Goal: Navigation & Orientation: Find specific page/section

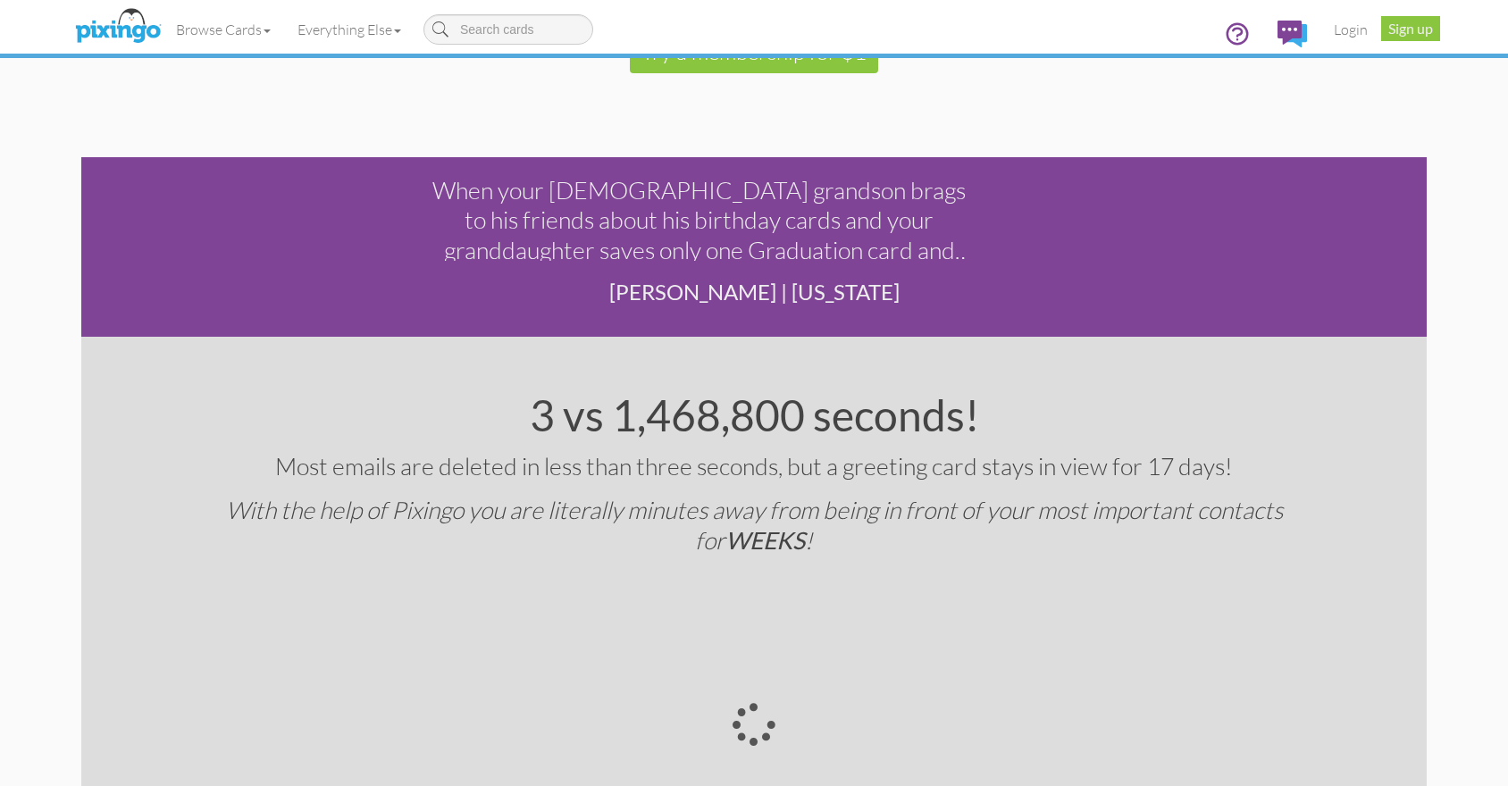
scroll to position [3411, 0]
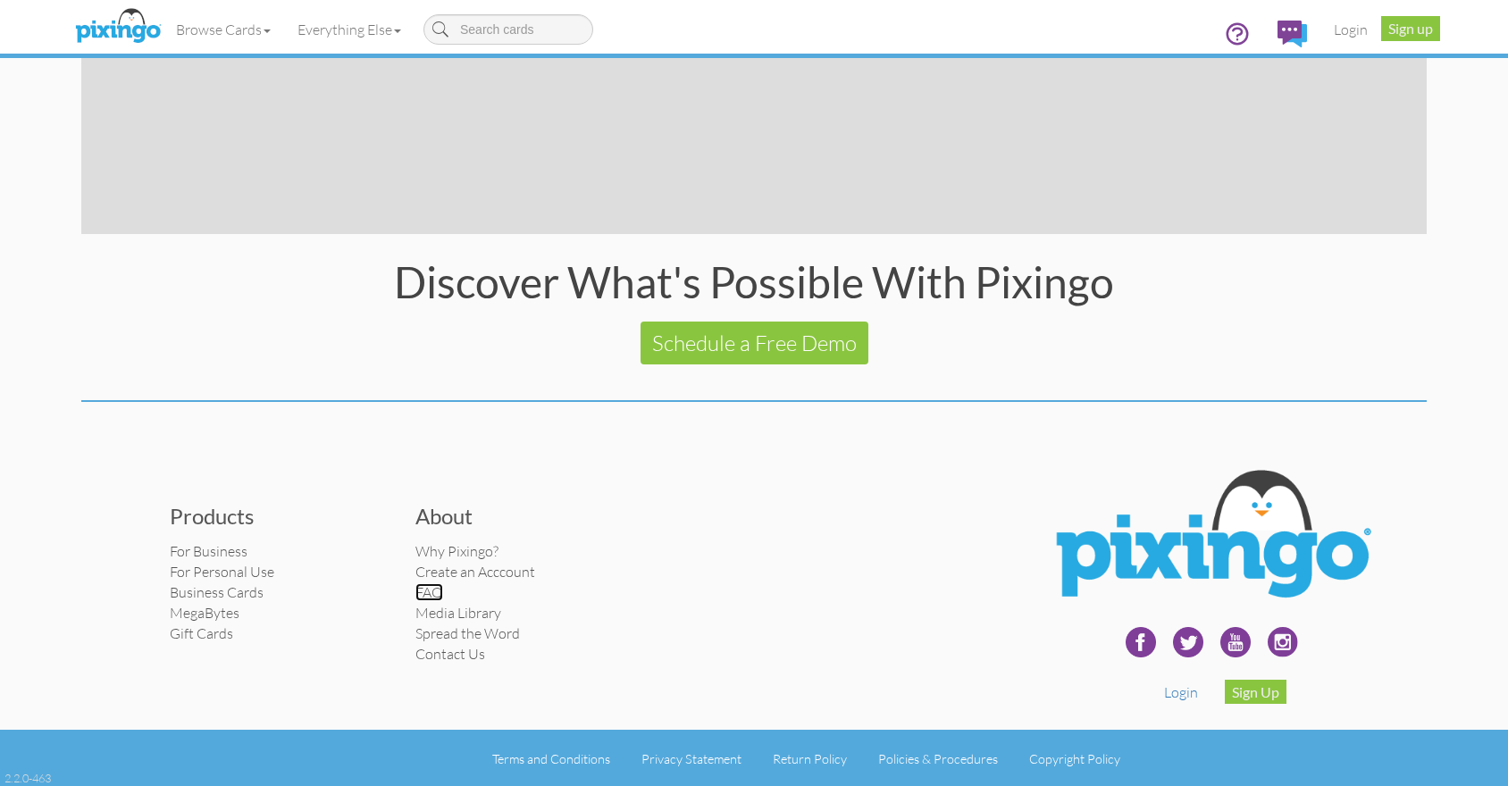
click at [431, 592] on link "FAQ" at bounding box center [429, 592] width 28 height 18
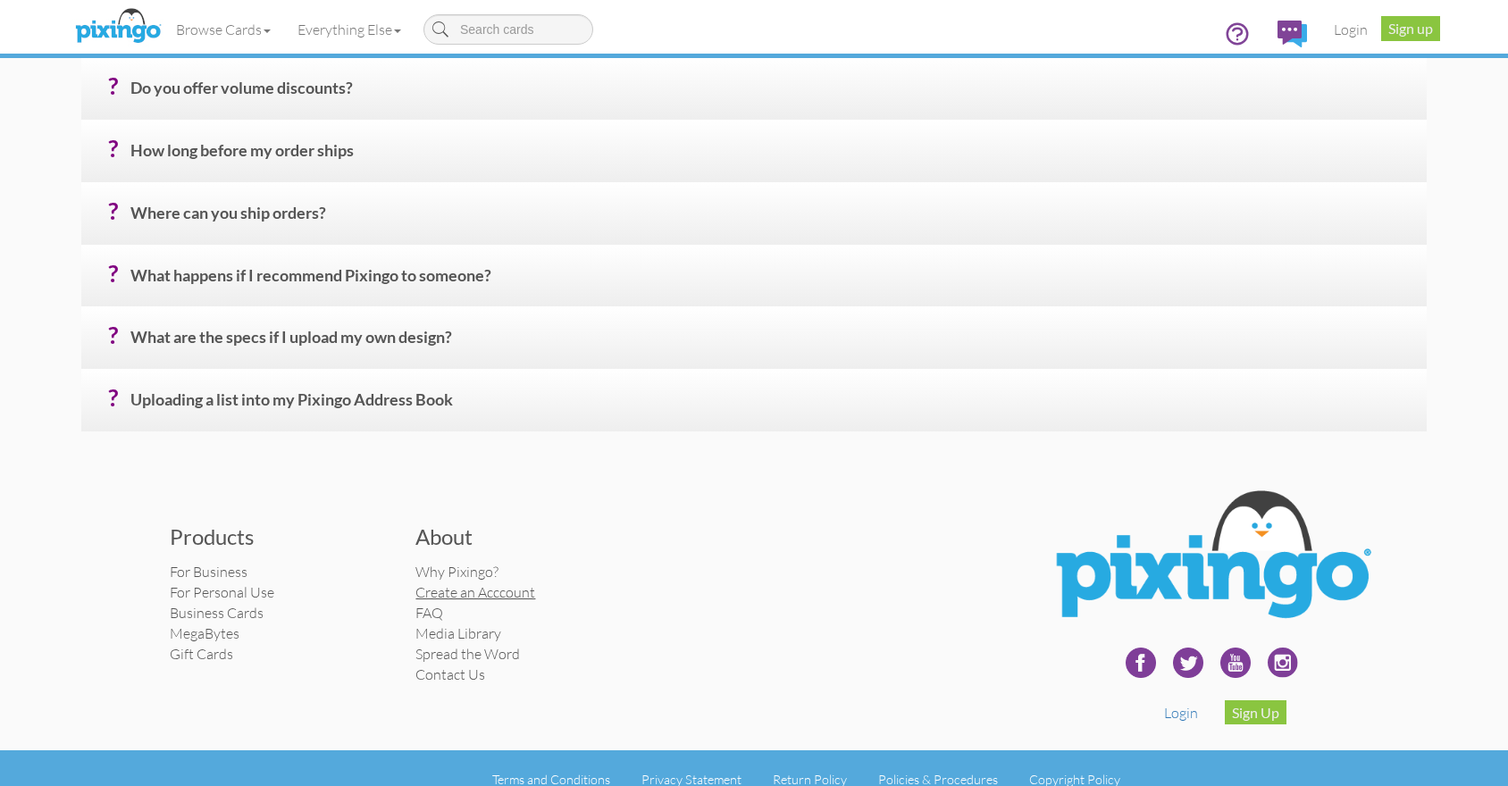
scroll to position [983, 0]
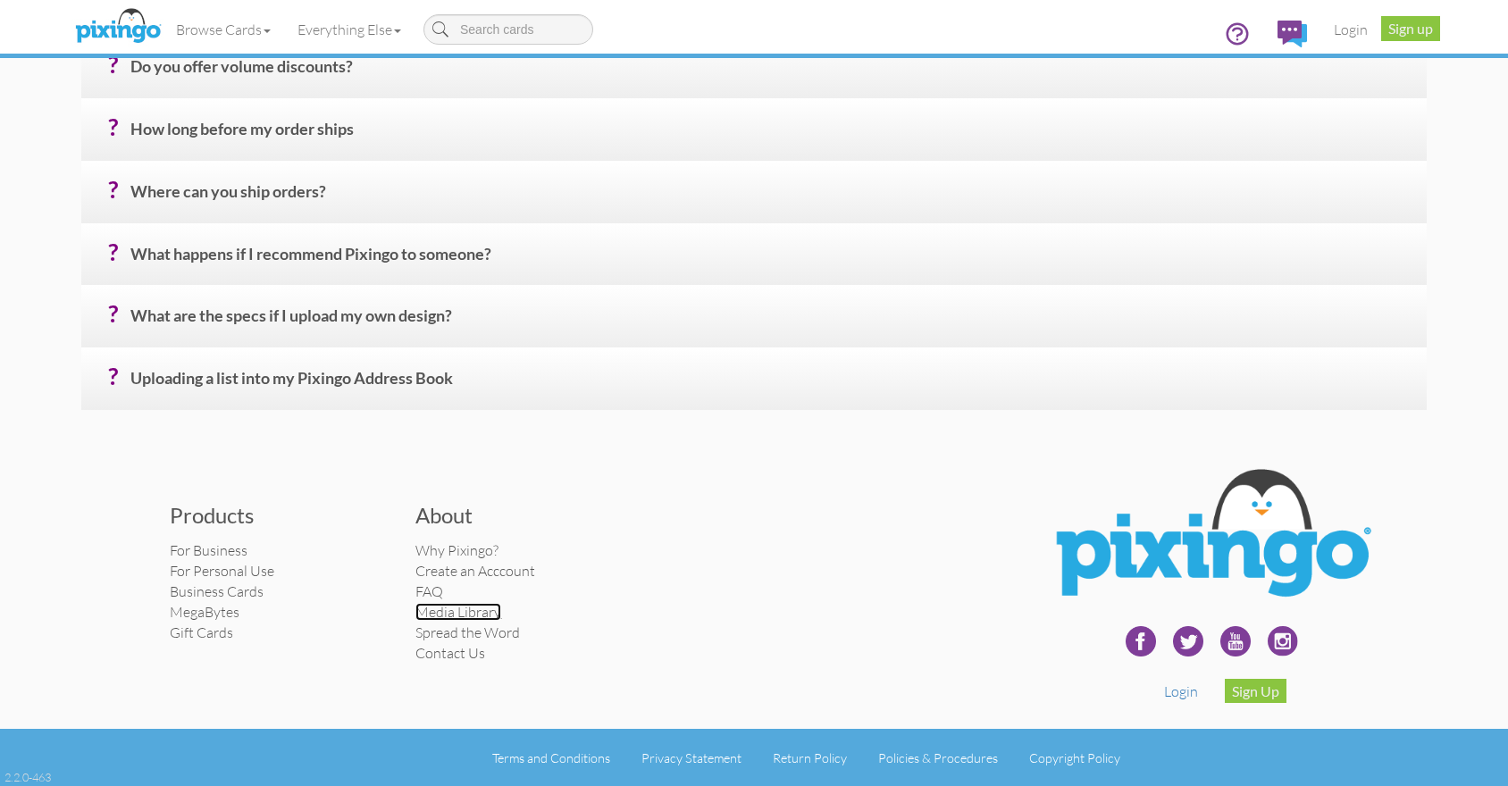
click at [472, 615] on link "Media Library" at bounding box center [458, 612] width 86 height 18
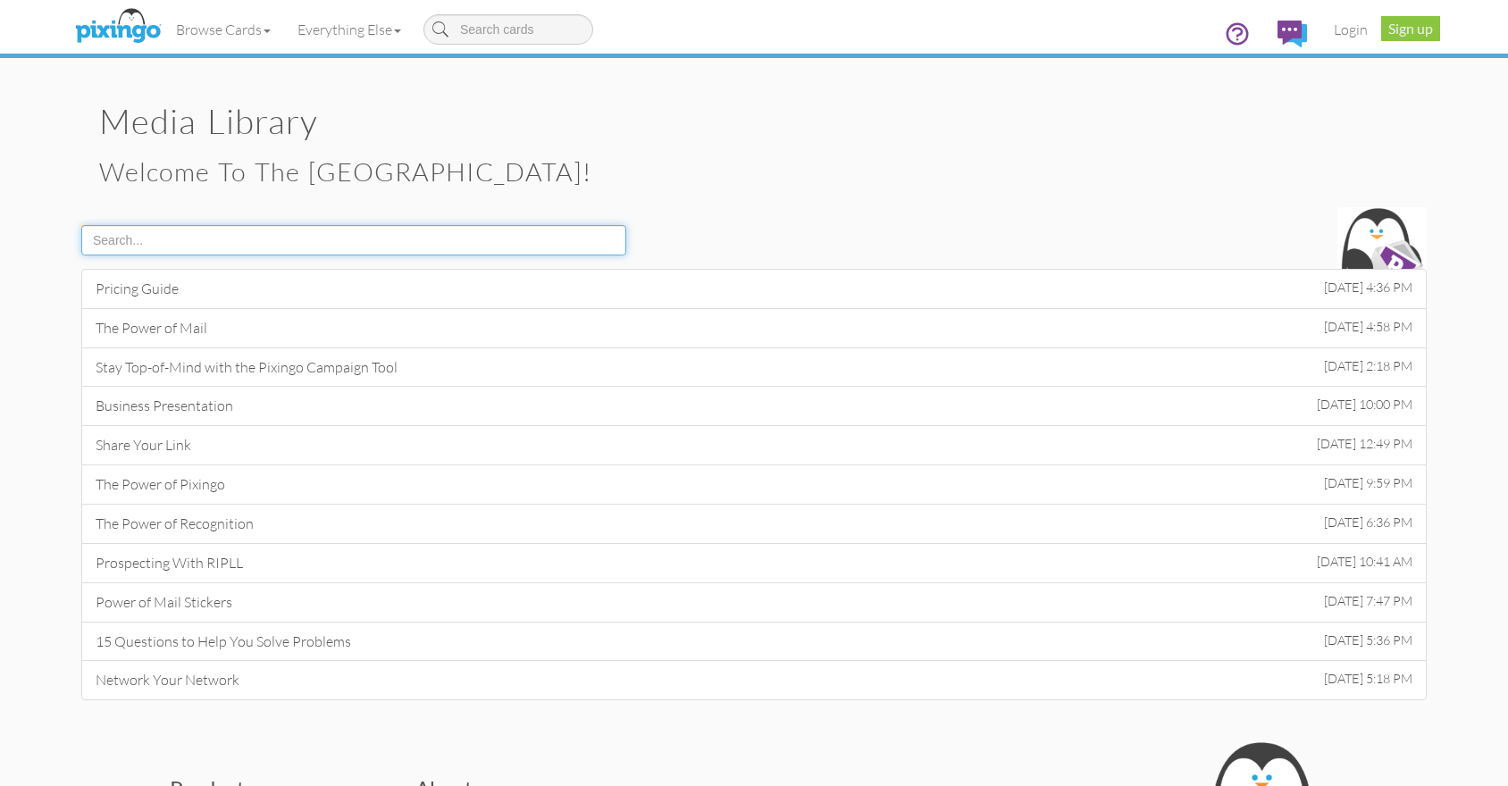
click at [525, 232] on input at bounding box center [353, 240] width 545 height 30
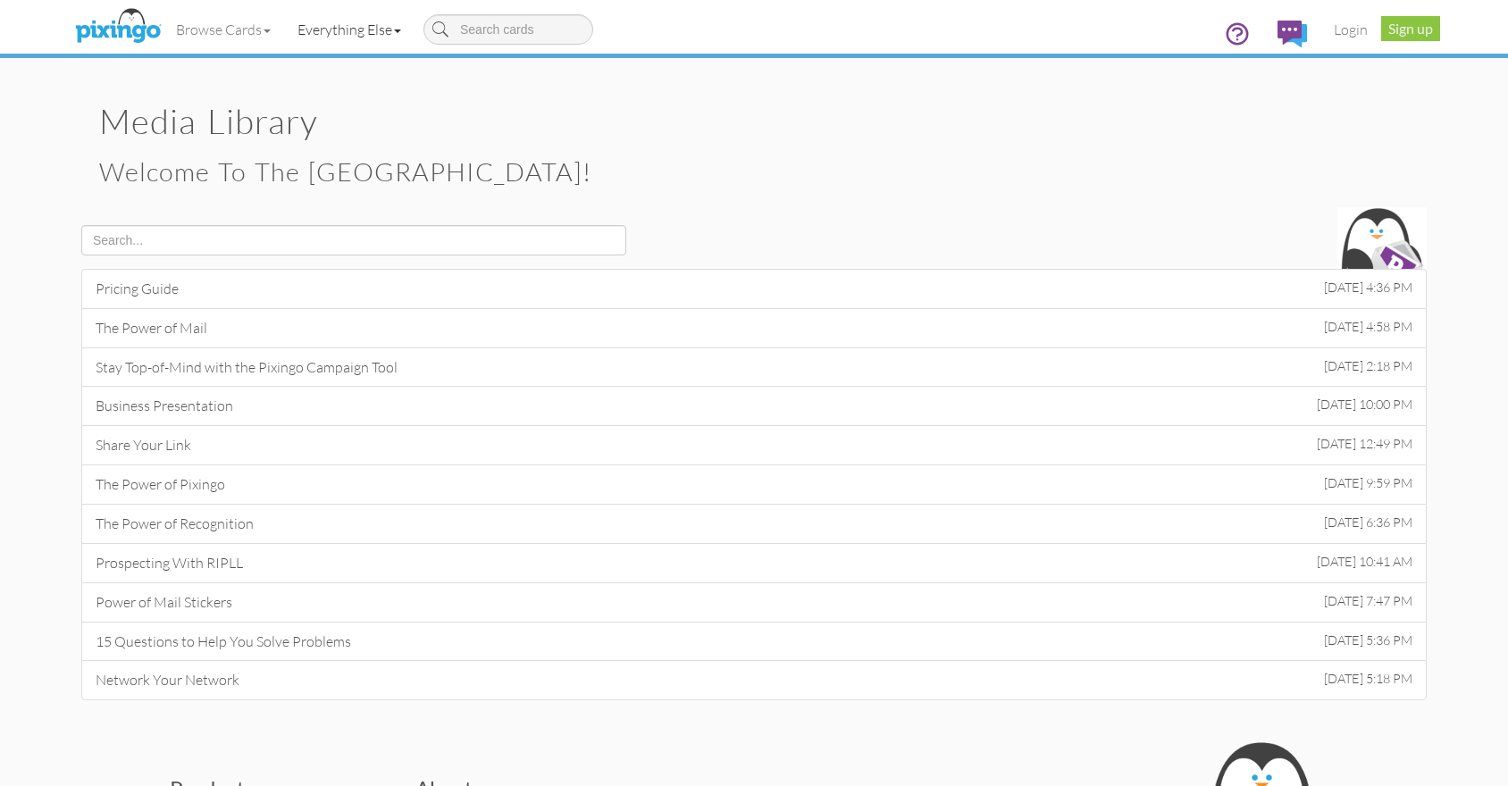
click at [401, 27] on link "Everything Else" at bounding box center [349, 29] width 130 height 45
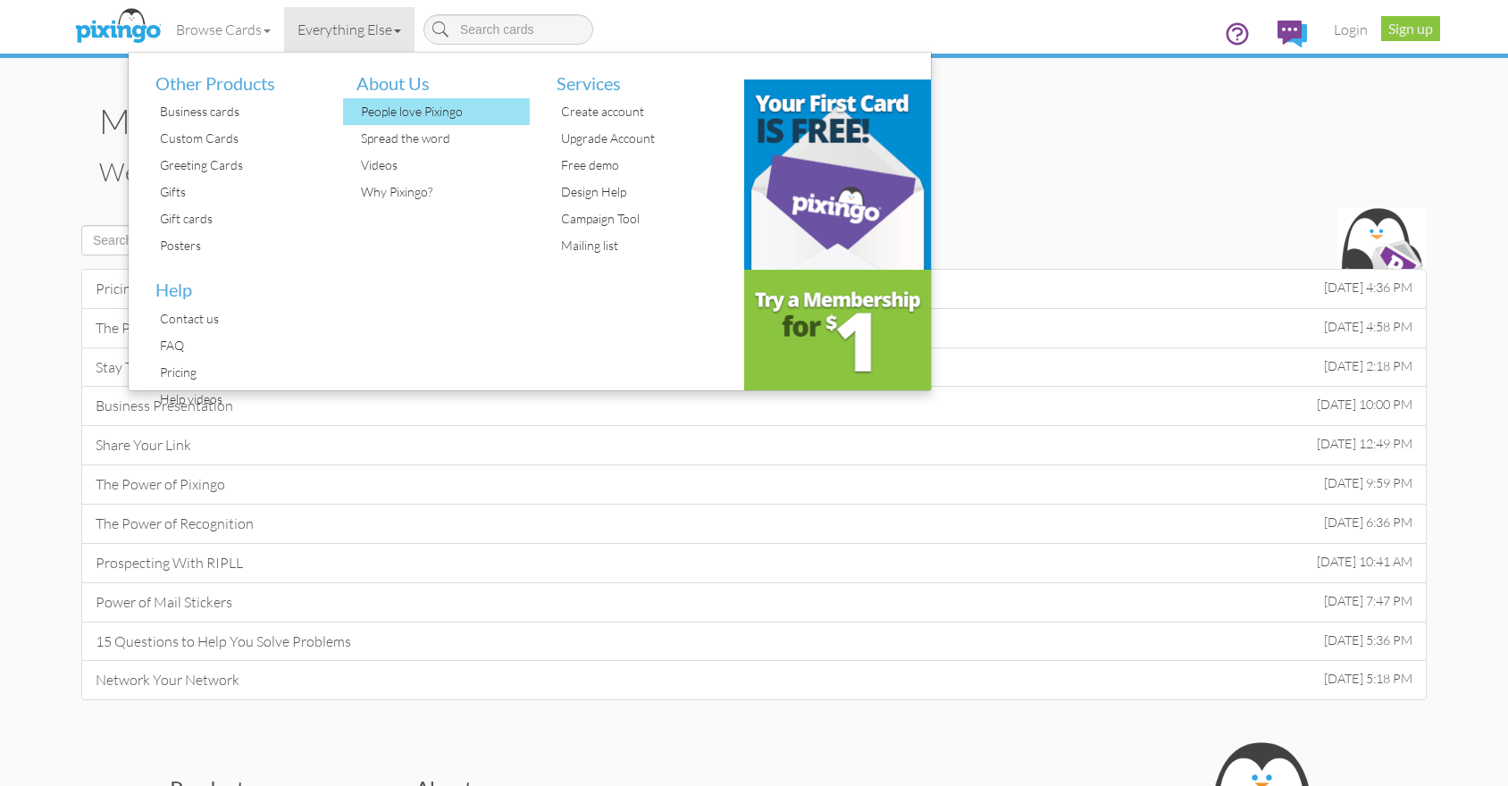
click at [412, 103] on div "People love Pixingo" at bounding box center [443, 111] width 174 height 27
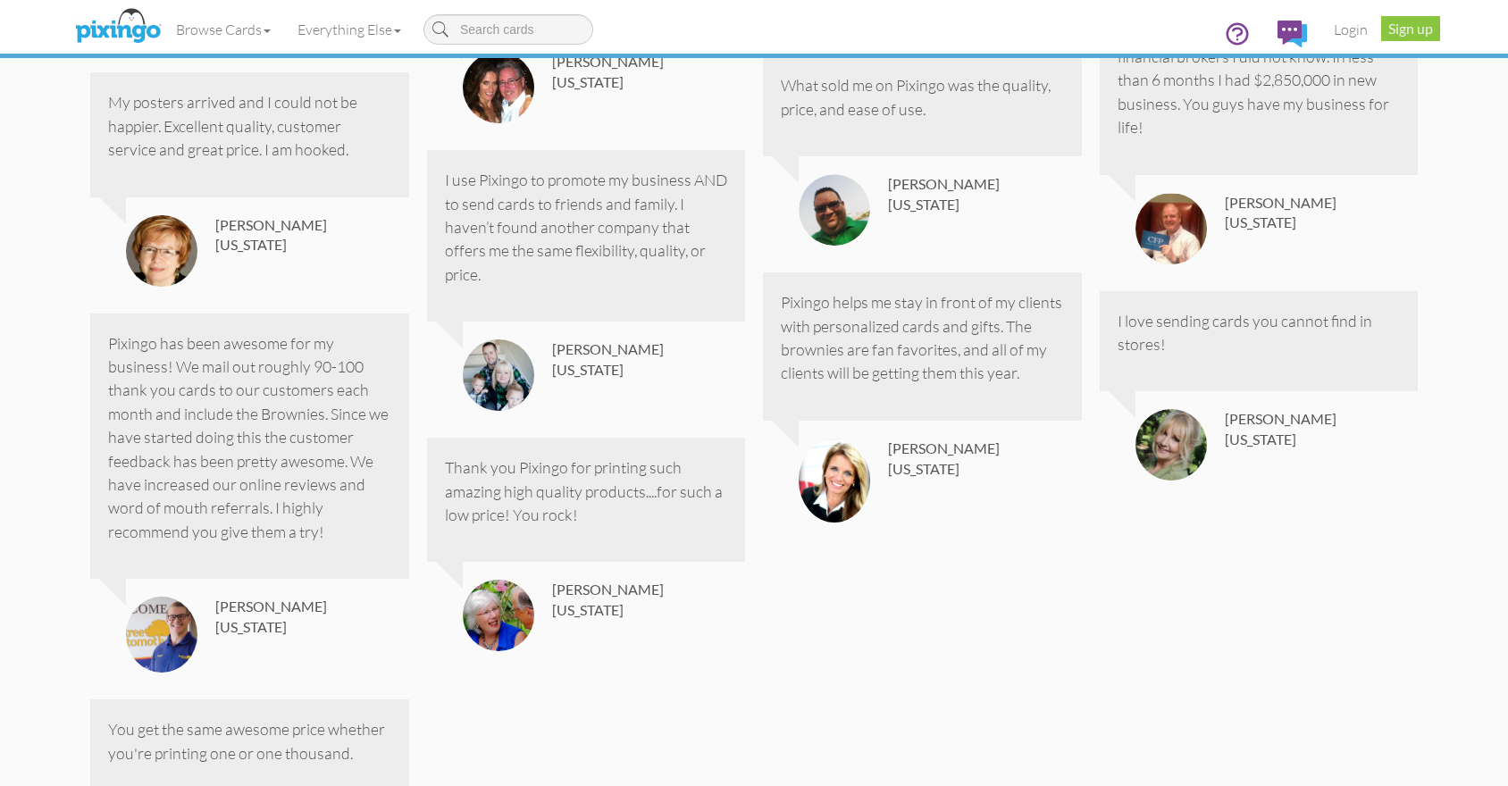
scroll to position [3109, 0]
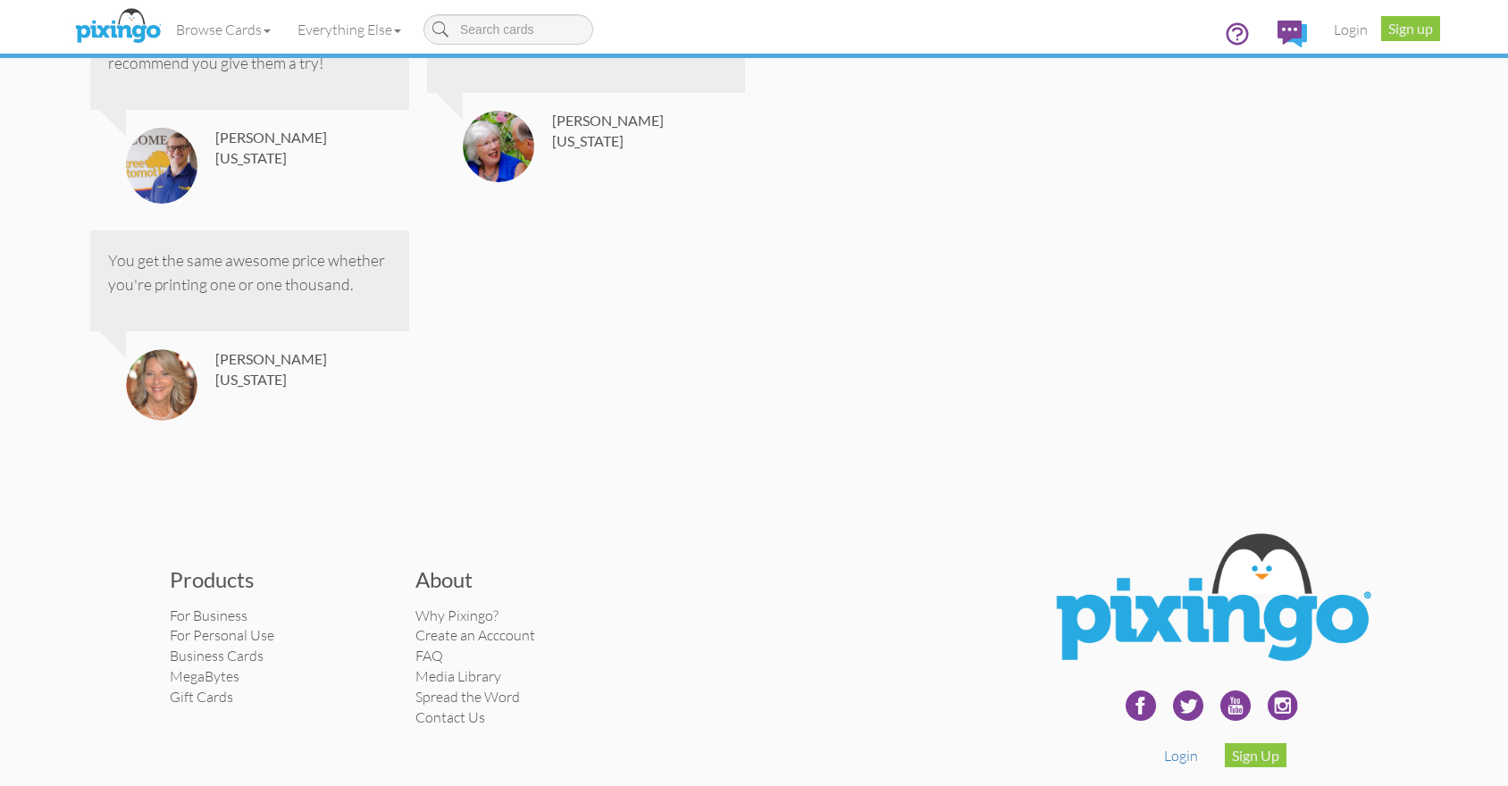
click at [447, 568] on h3 "About" at bounding box center [524, 579] width 219 height 23
